Goal: Task Accomplishment & Management: Complete application form

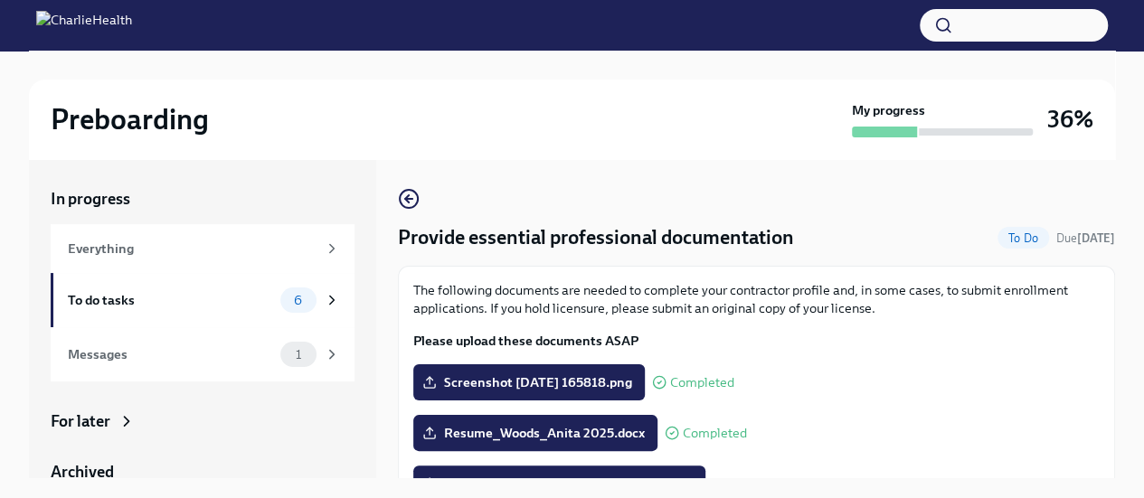
scroll to position [249, 0]
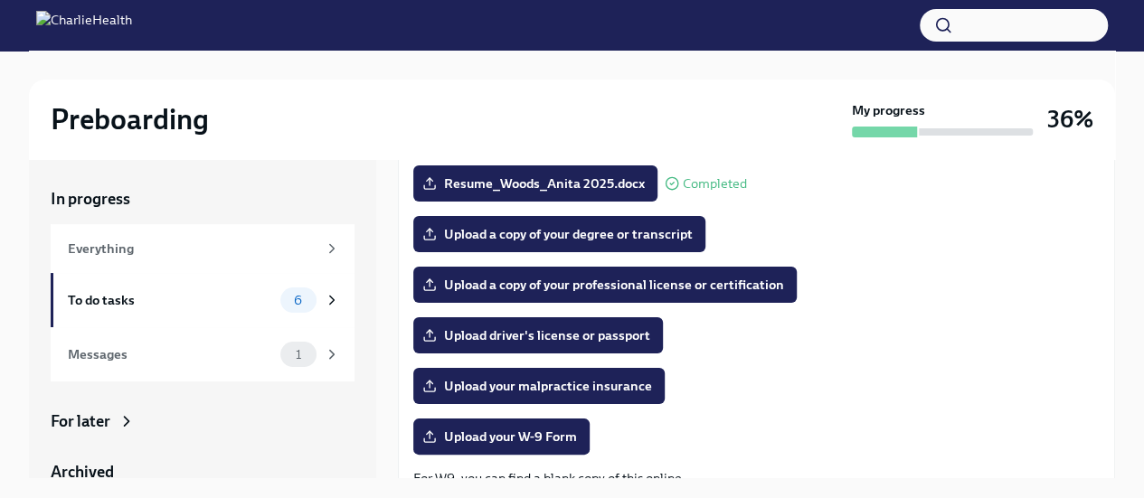
click at [730, 292] on span "Upload a copy of your professional license or certification" at bounding box center [605, 285] width 358 height 18
click at [0, 0] on input "Upload a copy of your professional license or certification" at bounding box center [0, 0] width 0 height 0
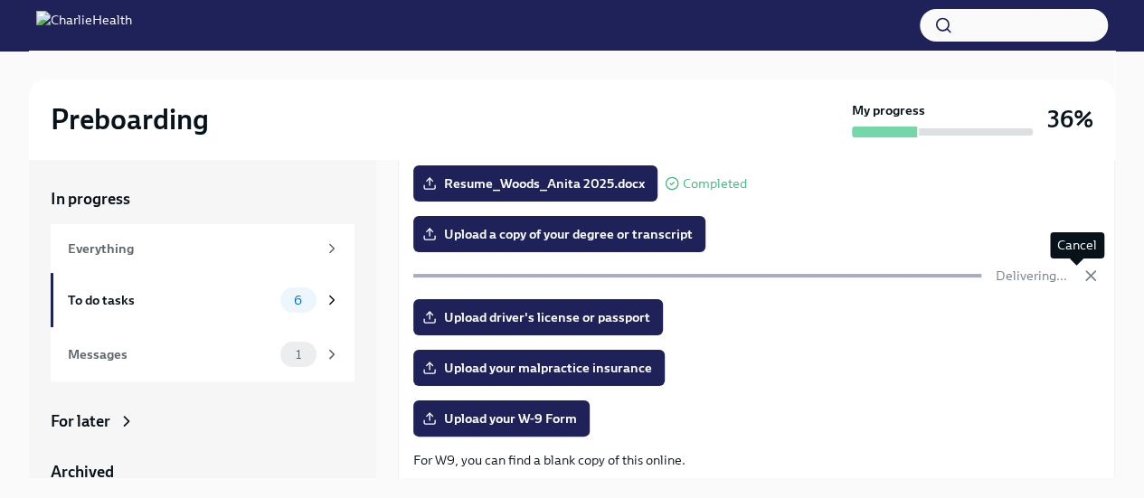
click at [1081, 268] on icon "button" at bounding box center [1090, 276] width 18 height 18
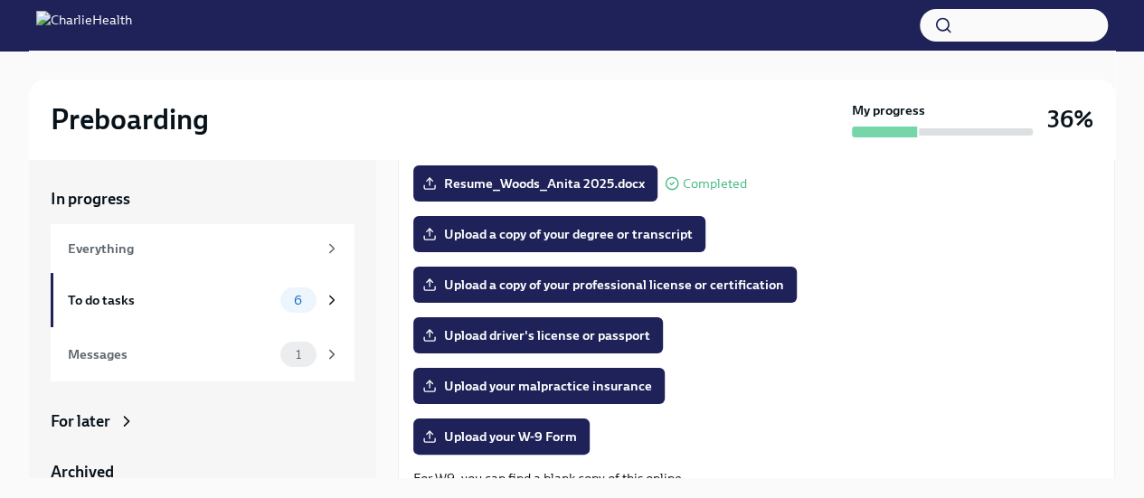
click at [611, 283] on span "Upload a copy of your professional license or certification" at bounding box center [605, 285] width 358 height 18
click at [0, 0] on input "Upload a copy of your professional license or certification" at bounding box center [0, 0] width 0 height 0
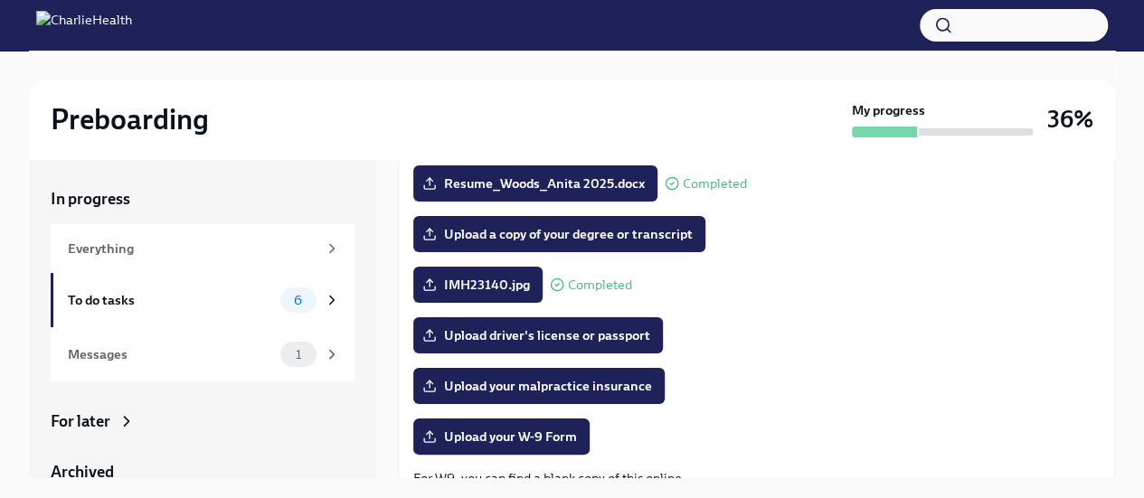
click at [581, 343] on span "Upload driver's license or passport" at bounding box center [538, 335] width 224 height 18
click at [0, 0] on input "Upload driver's license or passport" at bounding box center [0, 0] width 0 height 0
click at [499, 388] on span "Upload your malpractice insurance" at bounding box center [539, 386] width 226 height 18
click at [0, 0] on input "Upload your malpractice insurance" at bounding box center [0, 0] width 0 height 0
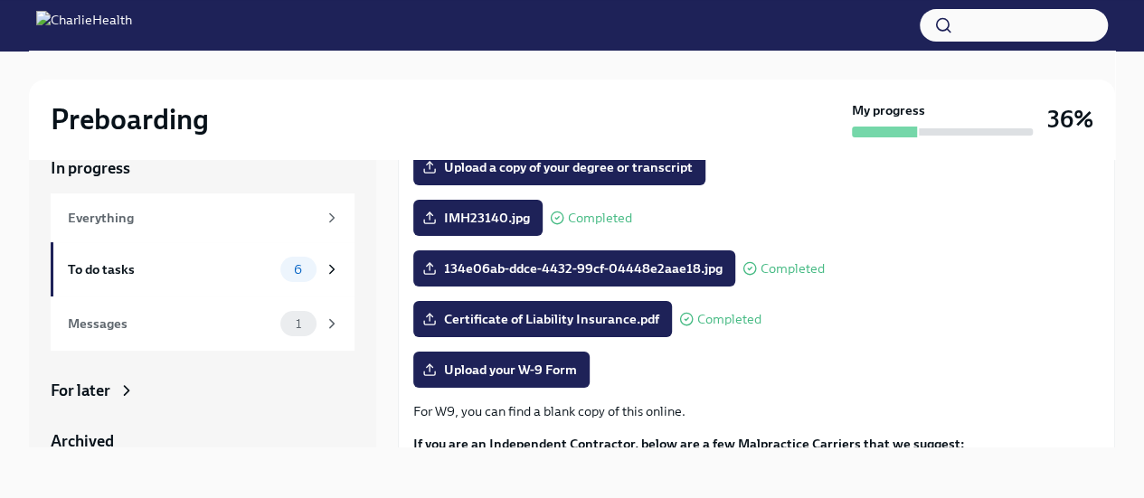
scroll to position [322, 0]
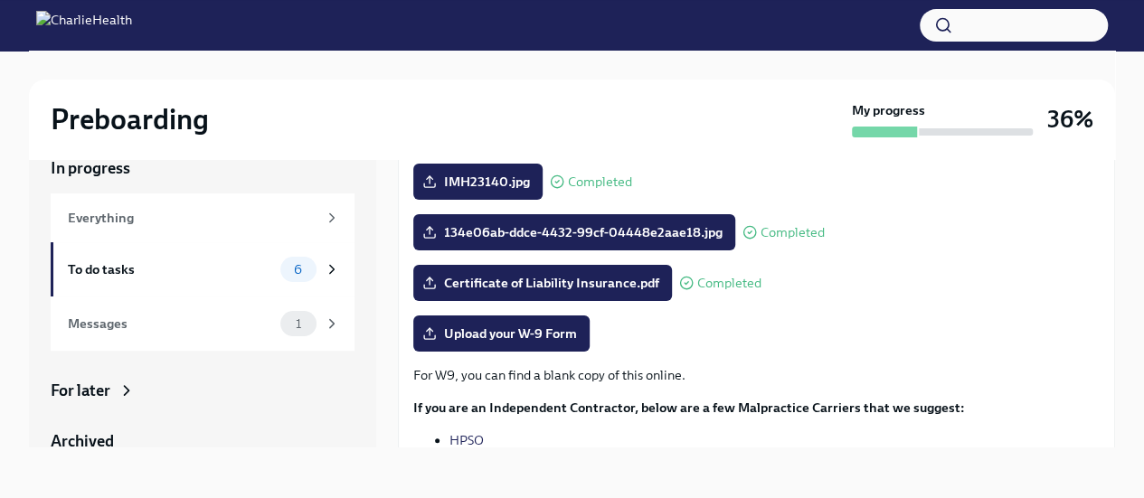
click at [507, 335] on span "Upload your W-9 Form" at bounding box center [501, 334] width 151 height 18
click at [0, 0] on input "Upload your W-9 Form" at bounding box center [0, 0] width 0 height 0
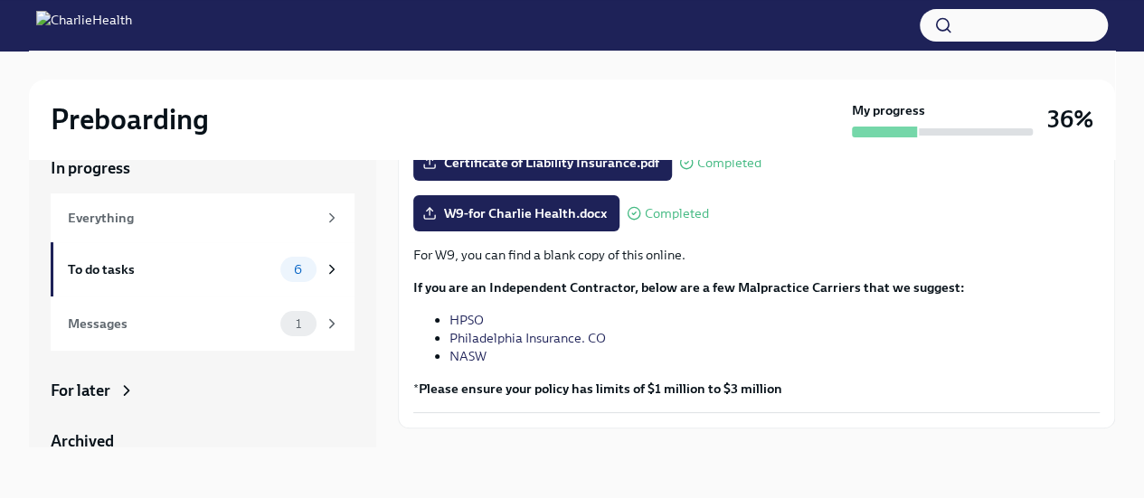
scroll to position [479, 0]
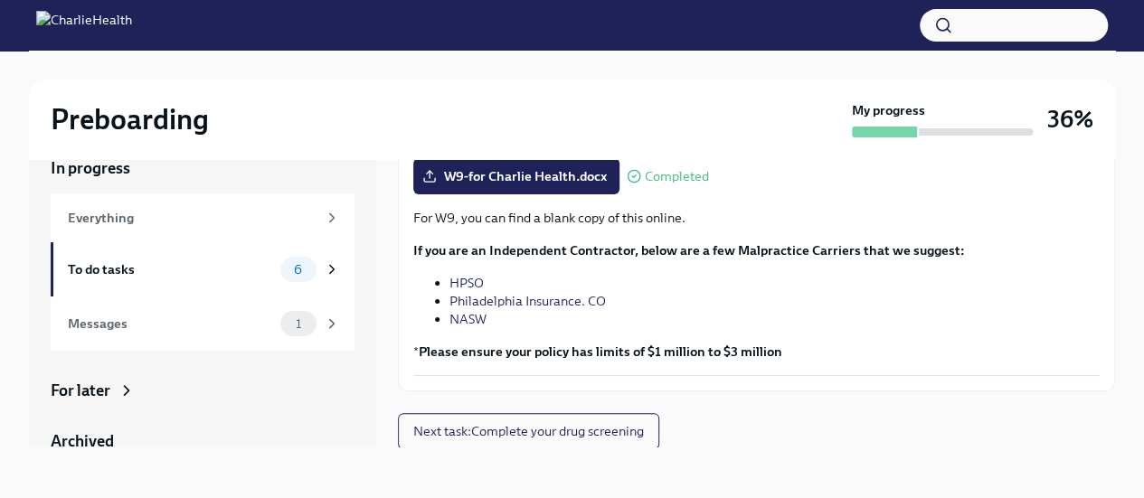
click at [624, 431] on span "Next task : Complete your drug screening" at bounding box center [528, 431] width 231 height 18
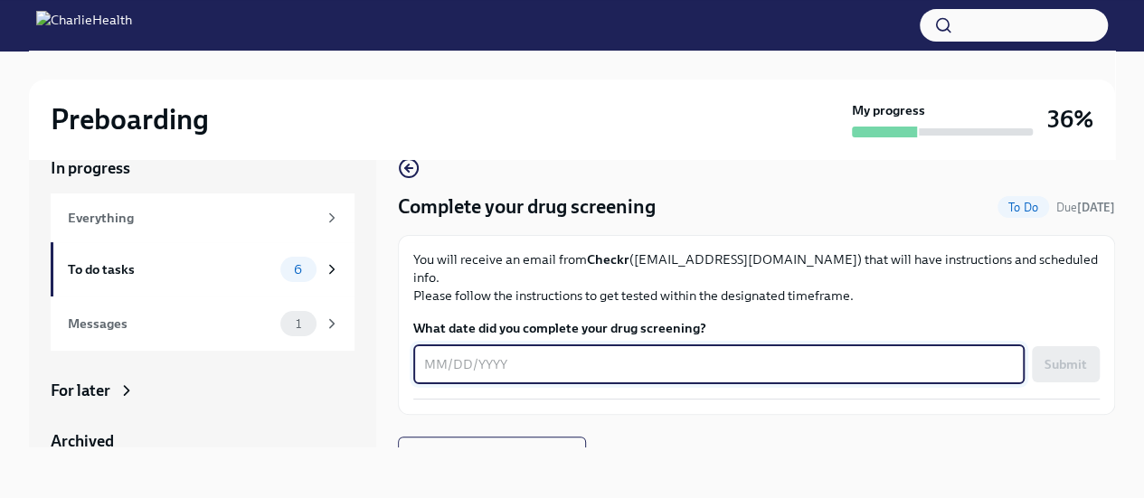
click at [647, 353] on textarea "What date did you complete your drug screening?" at bounding box center [718, 364] width 589 height 22
type textarea "[DATE]"
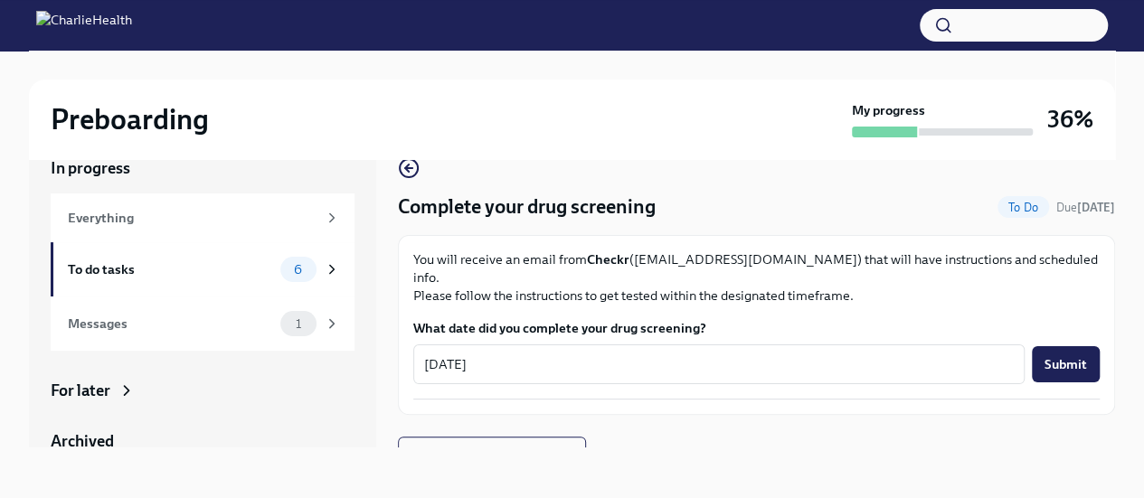
click at [1074, 346] on button "Submit" at bounding box center [1065, 364] width 68 height 36
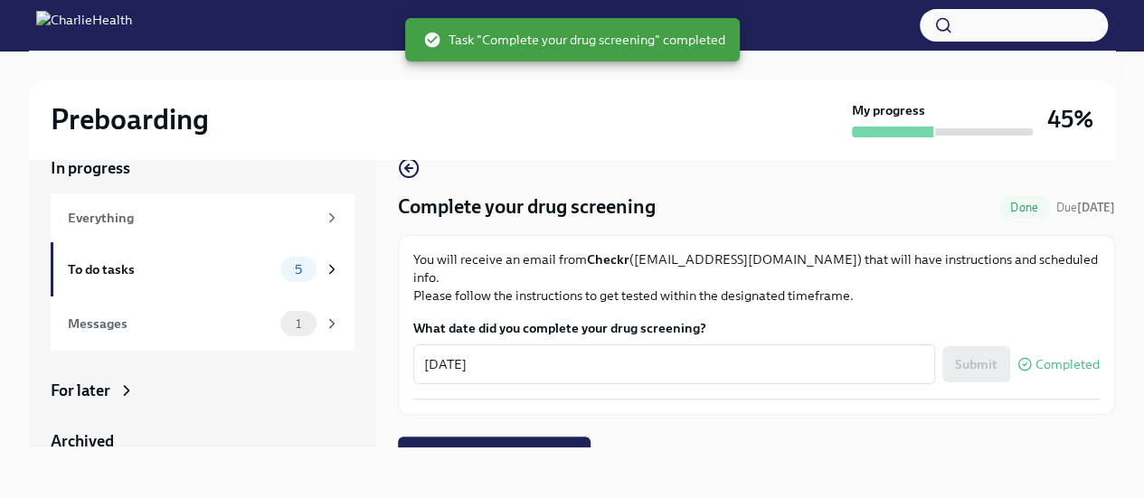
scroll to position [6, 0]
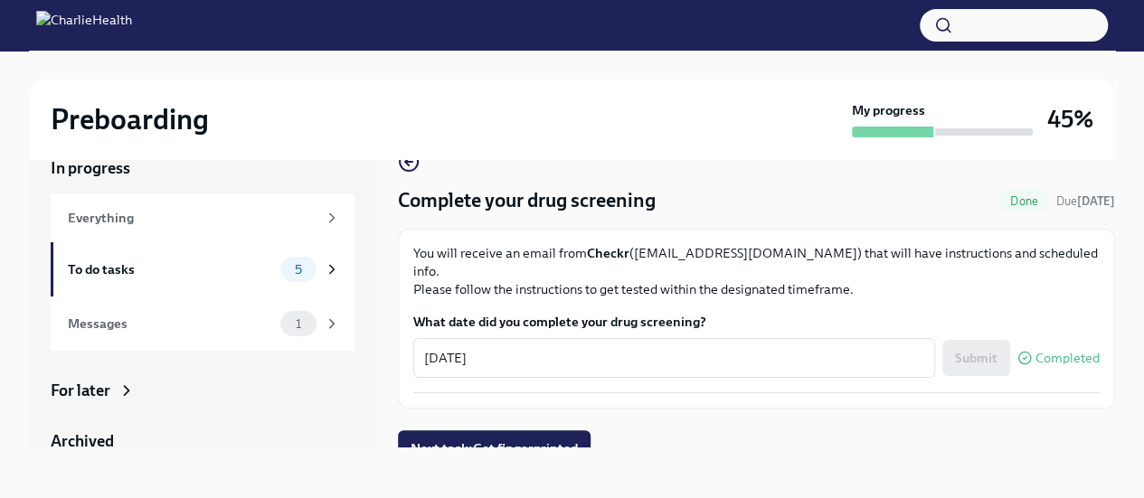
click at [98, 268] on div "To do tasks" at bounding box center [170, 269] width 205 height 20
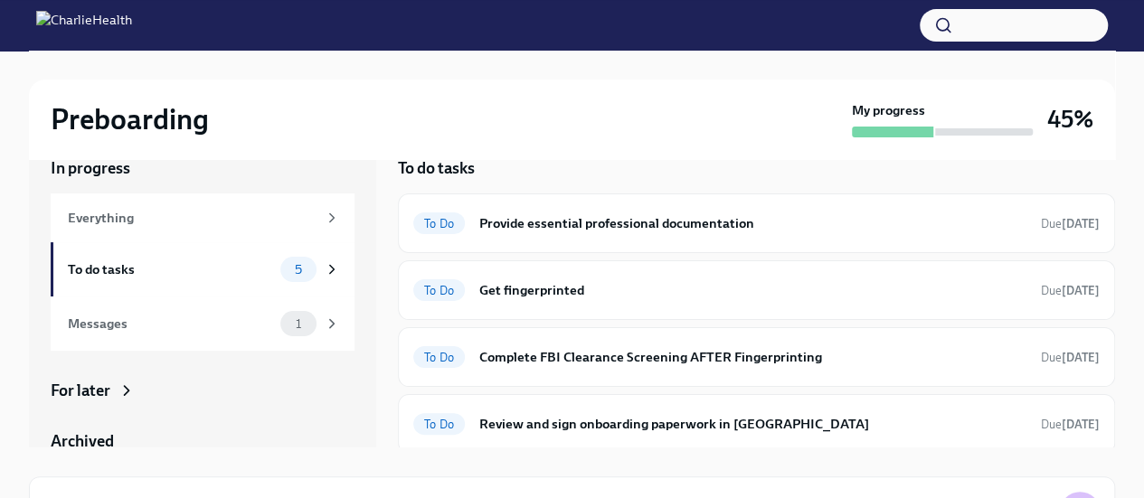
click at [522, 292] on h6 "Get fingerprinted" at bounding box center [752, 290] width 547 height 20
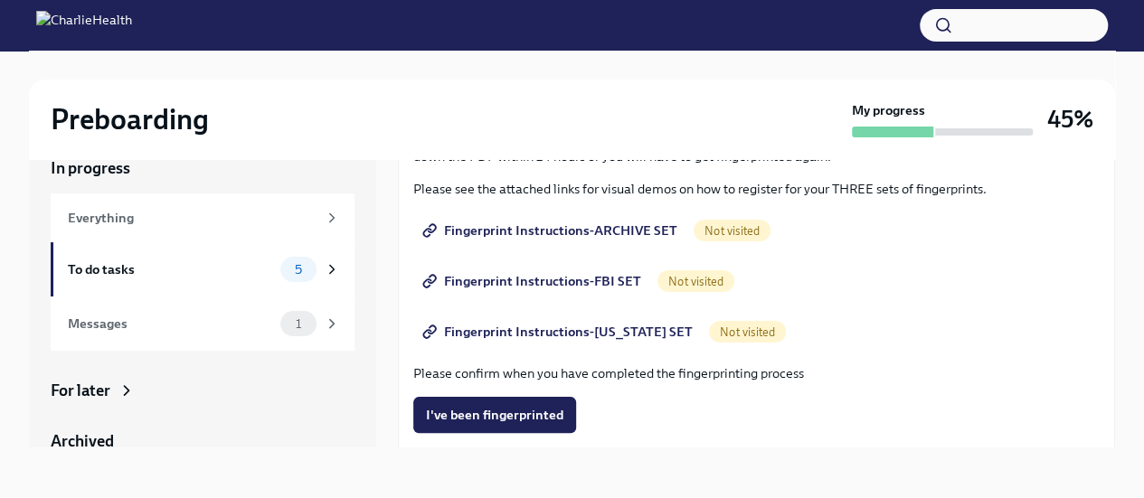
scroll to position [219, 0]
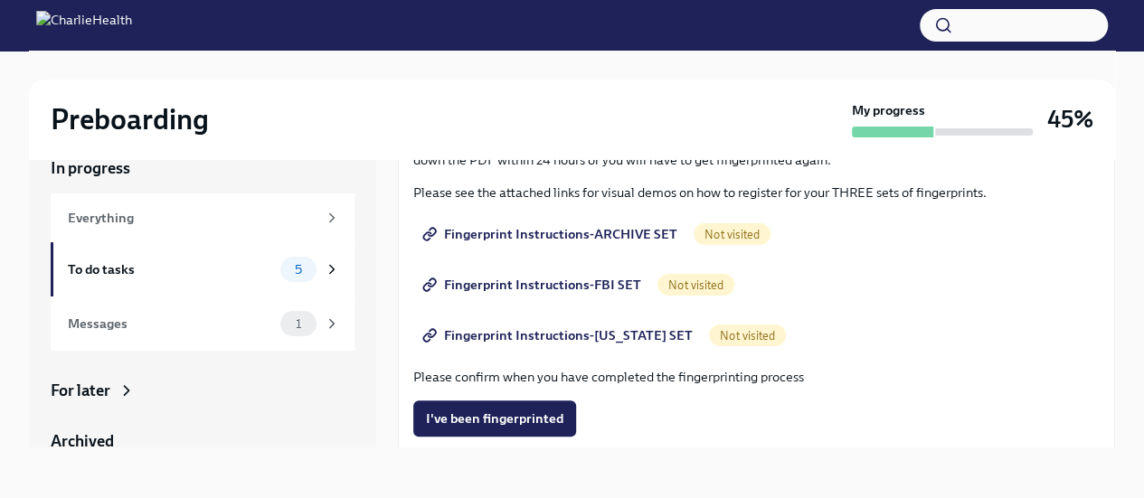
click at [512, 336] on span "Fingerprint Instructions-[US_STATE] SET" at bounding box center [559, 335] width 267 height 18
click at [499, 279] on span "Fingerprint Instructions-FBI SET" at bounding box center [533, 285] width 215 height 18
click at [535, 283] on span "Fingerprint Instructions-FBI SET" at bounding box center [533, 285] width 215 height 18
click at [561, 238] on span "Fingerprint Instructions-ARCHIVE SET" at bounding box center [551, 234] width 251 height 18
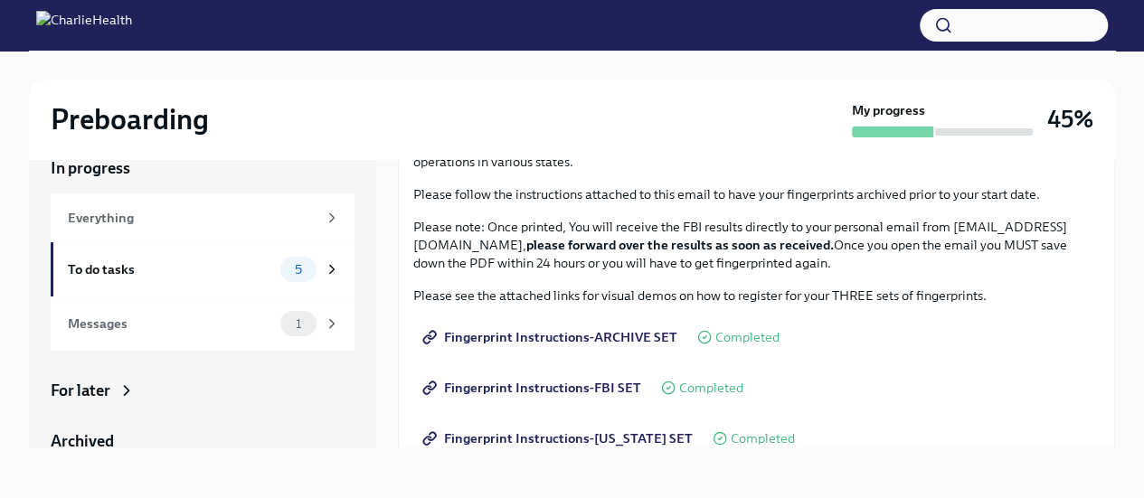
scroll to position [481, 0]
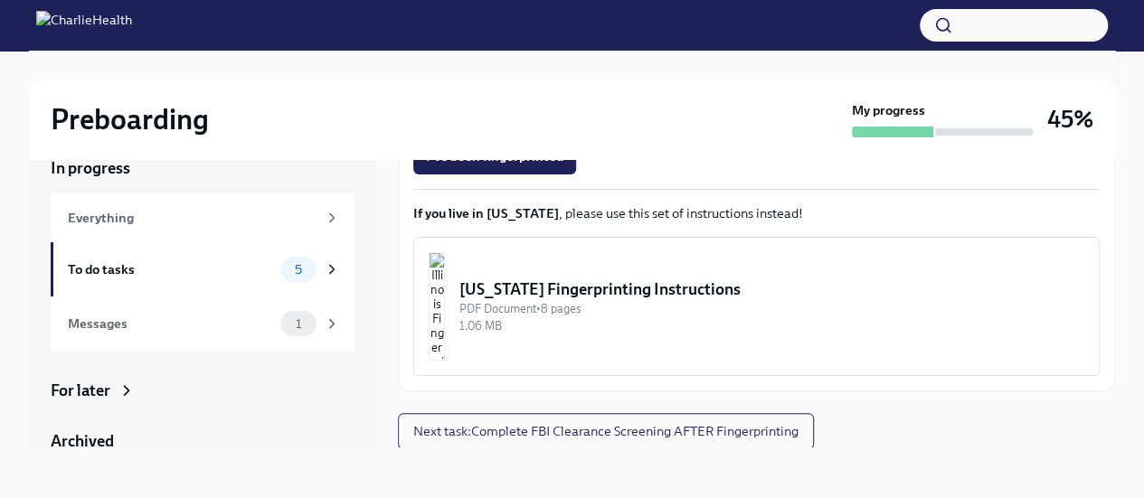
click at [89, 265] on div "To do tasks" at bounding box center [170, 269] width 205 height 20
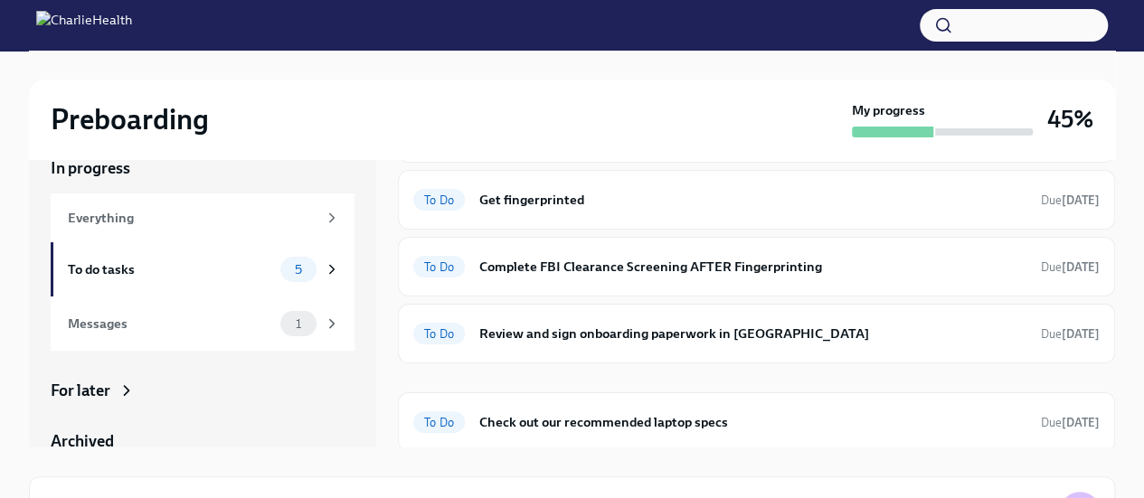
scroll to position [91, 0]
click at [541, 339] on h6 "Review and sign onboarding paperwork in [GEOGRAPHIC_DATA]" at bounding box center [752, 333] width 547 height 20
